Goal: Find specific page/section: Find specific page/section

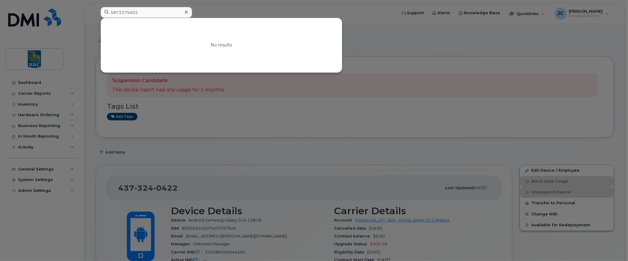
click at [121, 12] on input "5873375603" at bounding box center [147, 12] width 92 height 11
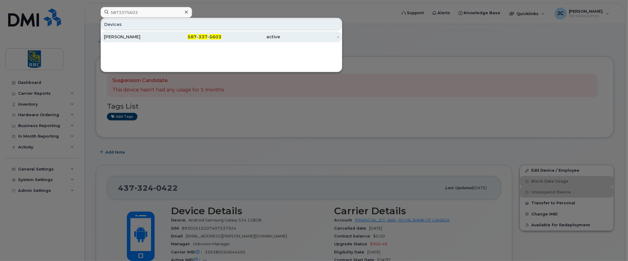
type input "5873375603"
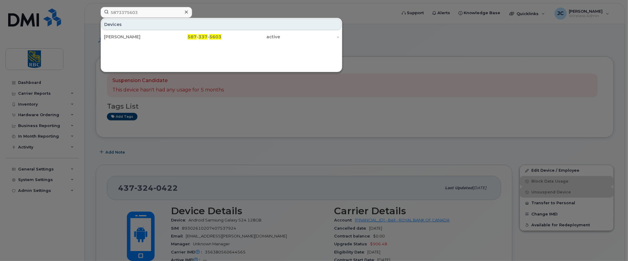
drag, startPoint x: 113, startPoint y: 34, endPoint x: 216, endPoint y: 50, distance: 104.5
click at [113, 34] on div "[PERSON_NAME]" at bounding box center [133, 37] width 59 height 6
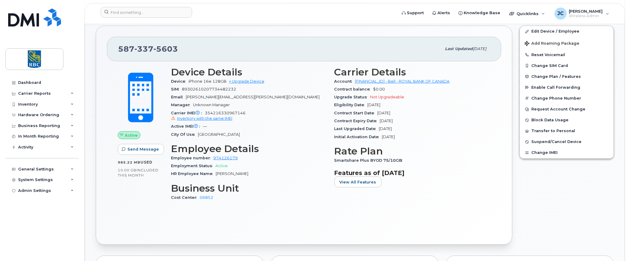
scroll to position [181, 0]
click at [216, 117] on span "Inventory with the same IMEI" at bounding box center [204, 118] width 55 height 5
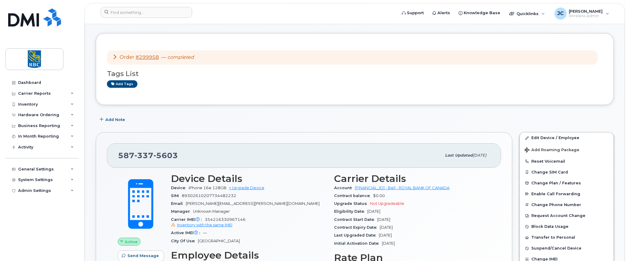
scroll to position [181, 0]
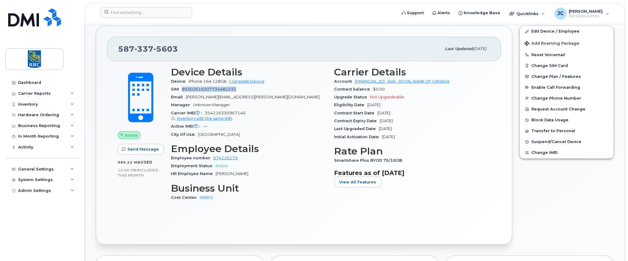
drag, startPoint x: 237, startPoint y: 89, endPoint x: 182, endPoint y: 88, distance: 54.4
click at [182, 88] on span "89302610207734482232" at bounding box center [209, 89] width 54 height 5
